Goal: Task Accomplishment & Management: Complete application form

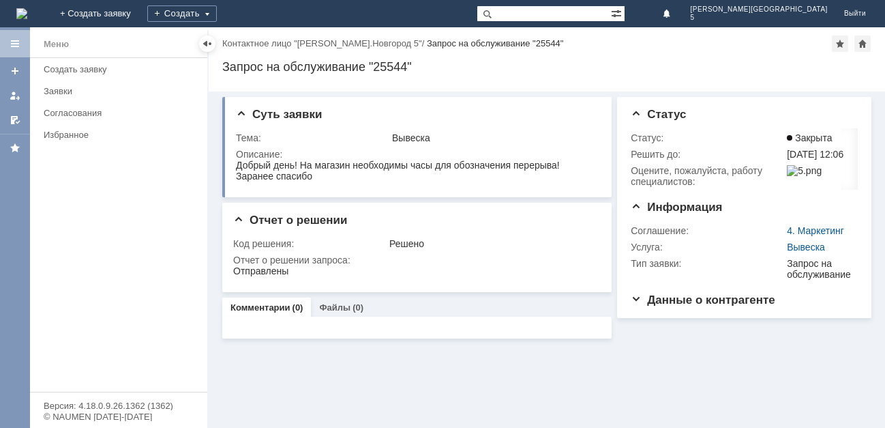
click at [27, 8] on img at bounding box center [21, 13] width 11 height 11
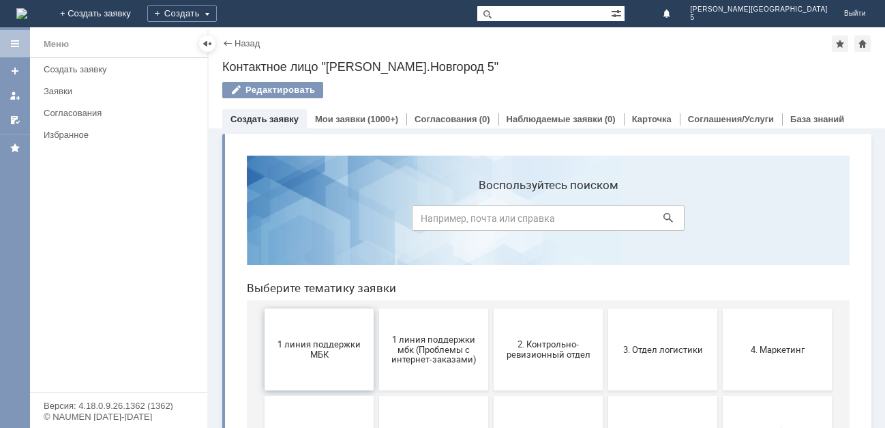
click at [293, 358] on span "1 линия поддержки МБК" at bounding box center [319, 349] width 101 height 20
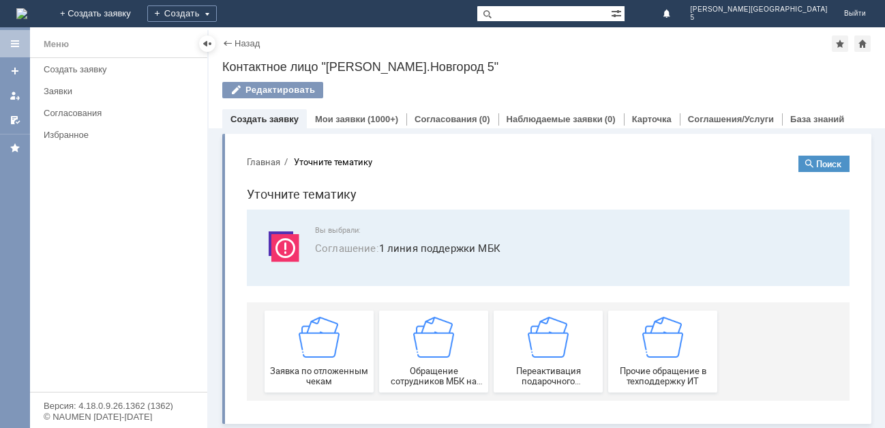
click at [293, 358] on div "Заявка по отложенным чекам" at bounding box center [319, 351] width 101 height 70
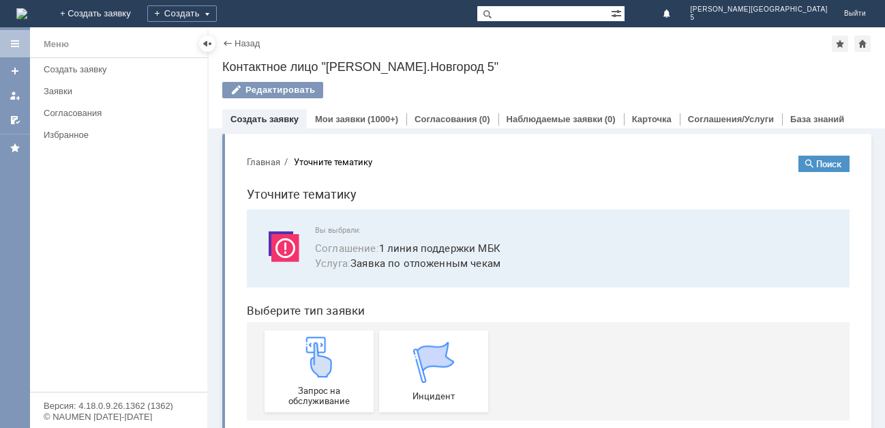
click at [293, 358] on div "Запрос на обслуживание" at bounding box center [319, 371] width 101 height 70
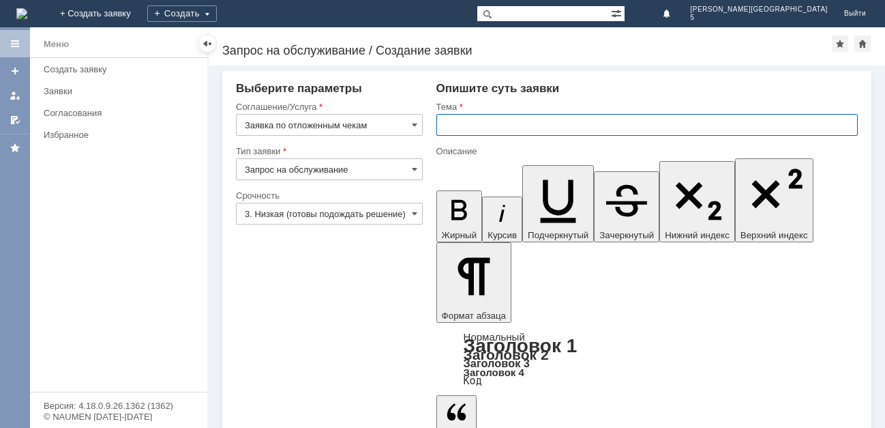
click at [542, 131] on input "text" at bounding box center [646, 125] width 421 height 22
type input "отл чек [DATE]"
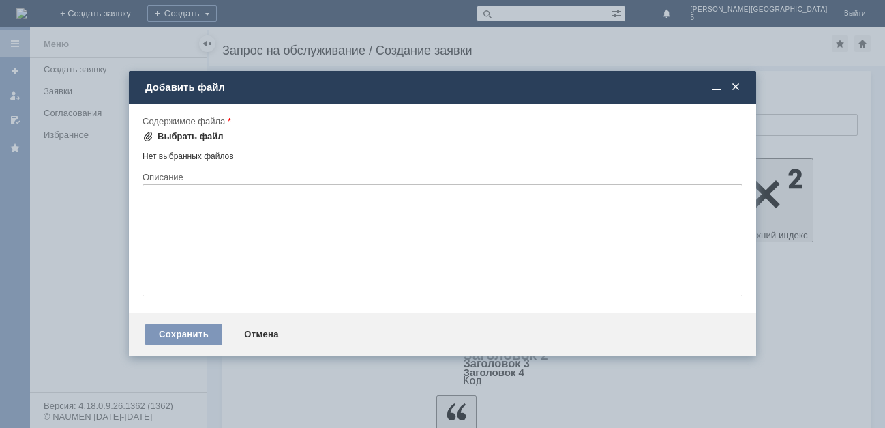
click at [188, 139] on div "Выбрать файл" at bounding box center [191, 136] width 66 height 11
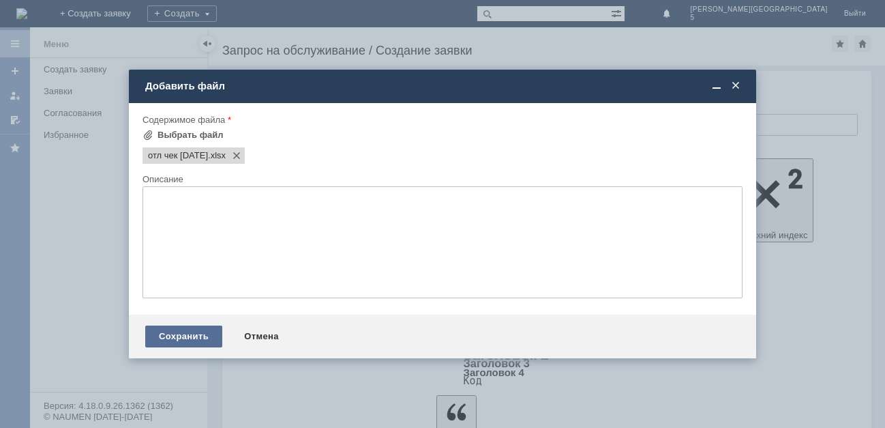
click at [204, 331] on div "Сохранить" at bounding box center [183, 336] width 77 height 22
